Goal: Find specific page/section: Find specific page/section

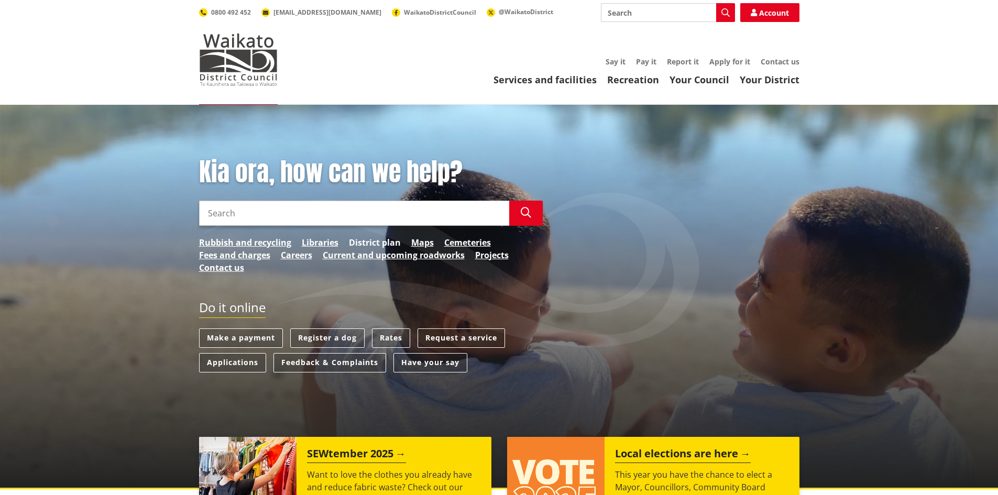
click at [386, 238] on link "District plan" at bounding box center [375, 242] width 52 height 13
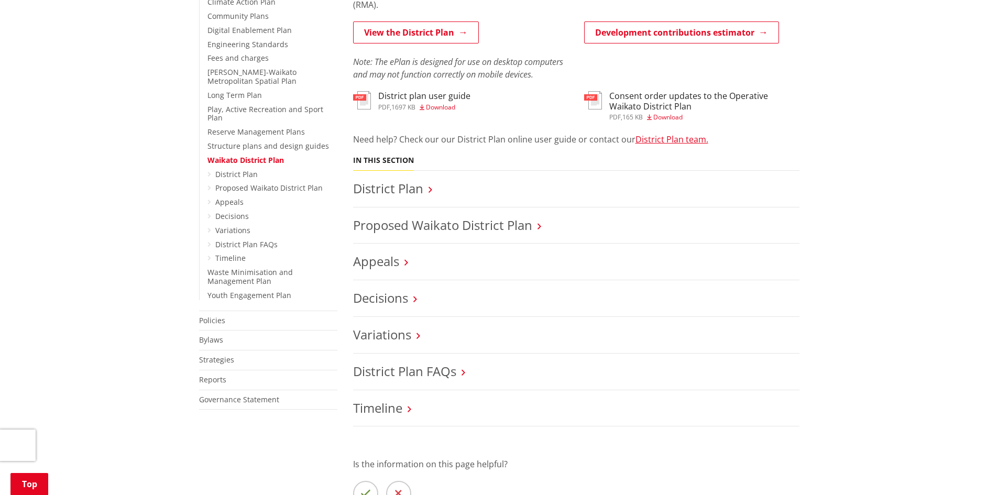
scroll to position [367, 0]
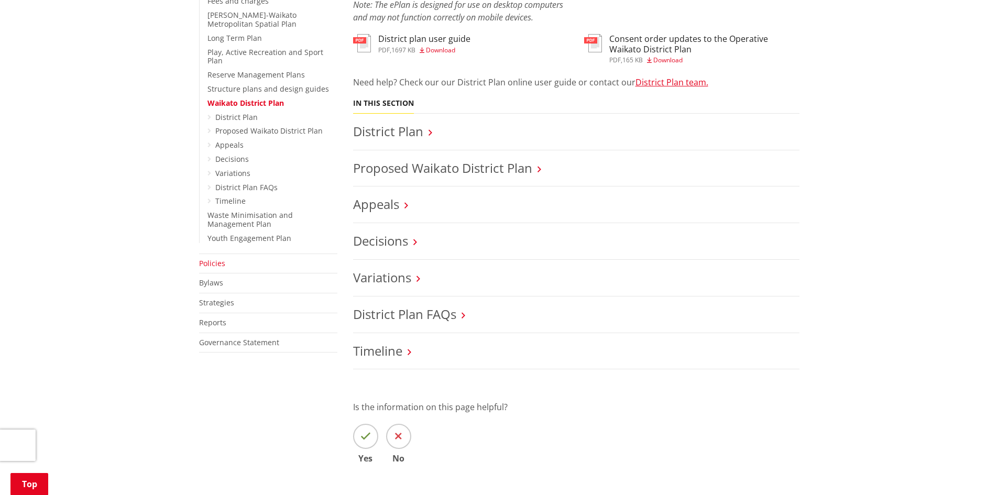
click at [213, 258] on link "Policies" at bounding box center [212, 263] width 26 height 10
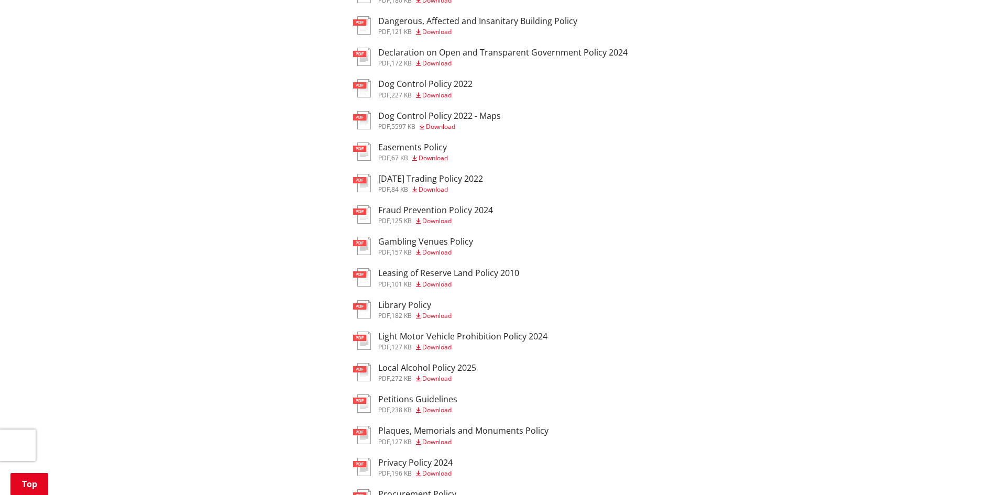
scroll to position [524, 0]
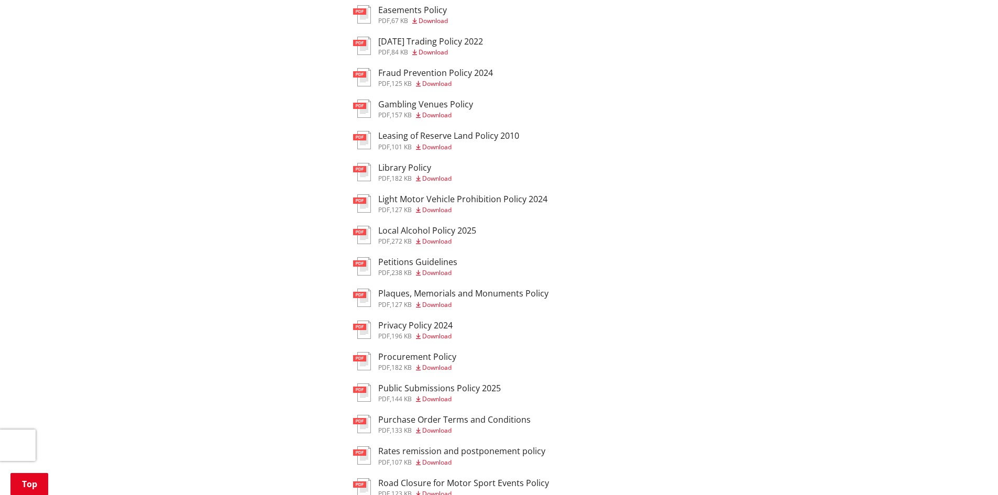
click at [416, 352] on h3 "Procurement Policy" at bounding box center [417, 357] width 78 height 10
